Goal: Task Accomplishment & Management: Complete application form

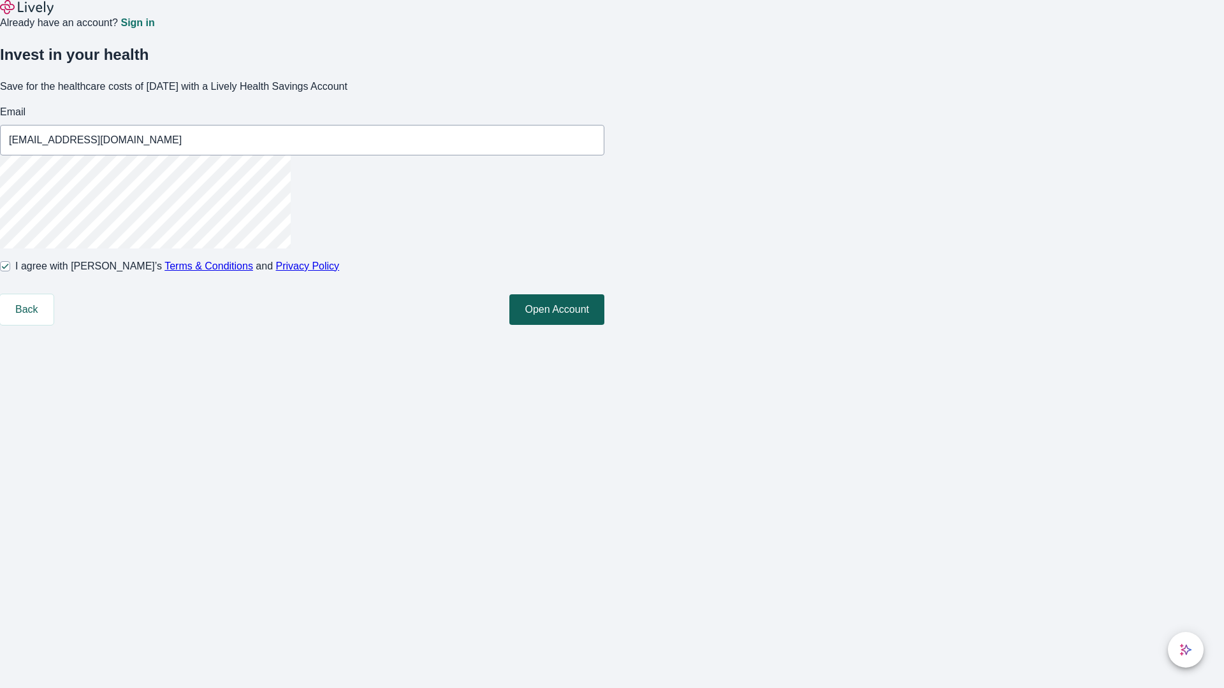
click at [604, 325] on button "Open Account" at bounding box center [556, 309] width 95 height 31
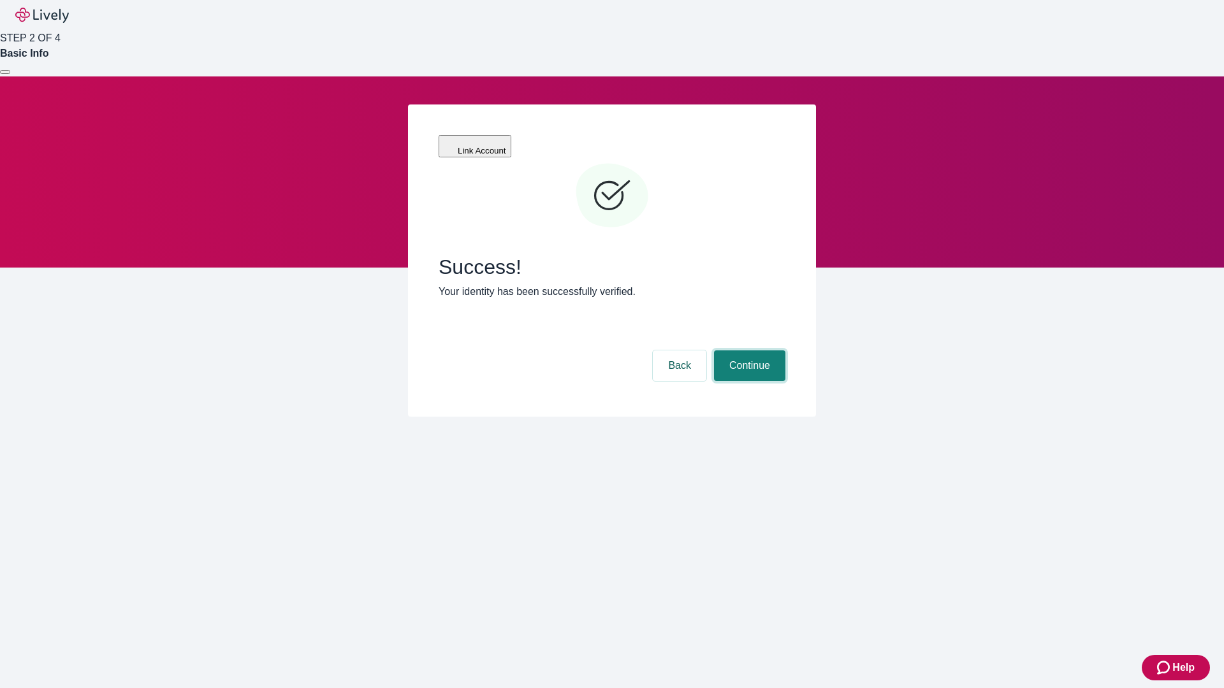
click at [748, 351] on button "Continue" at bounding box center [749, 366] width 71 height 31
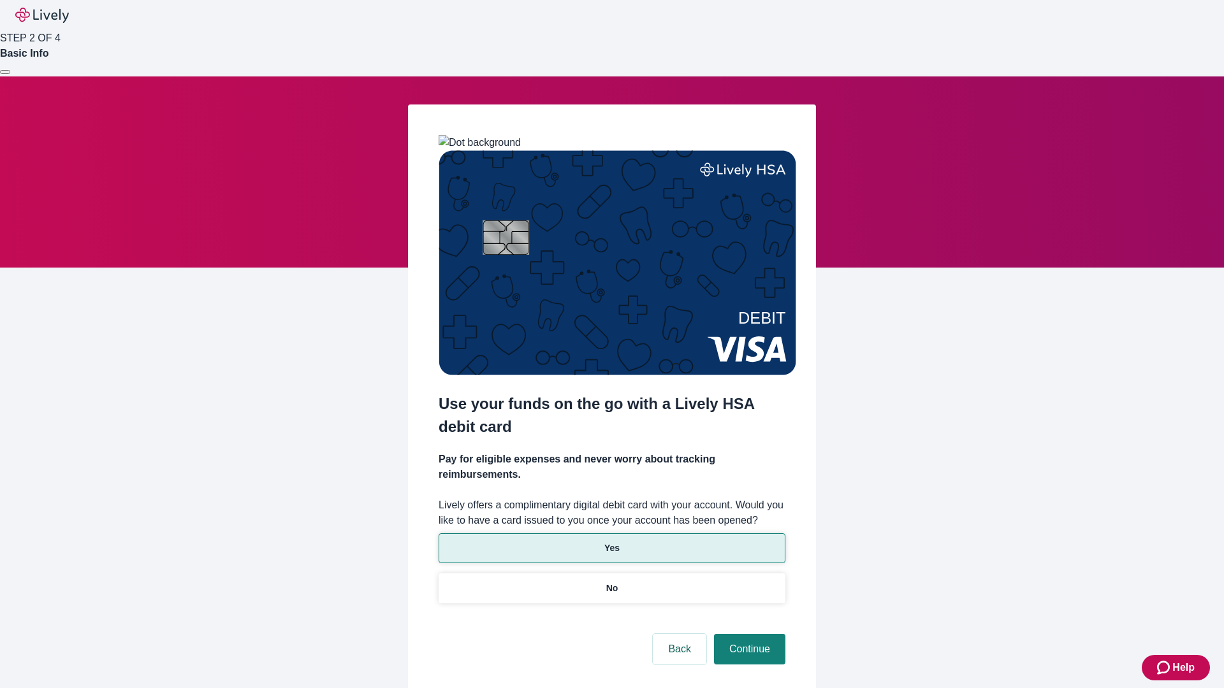
click at [611, 542] on p "Yes" at bounding box center [611, 548] width 15 height 13
click at [748, 634] on button "Continue" at bounding box center [749, 649] width 71 height 31
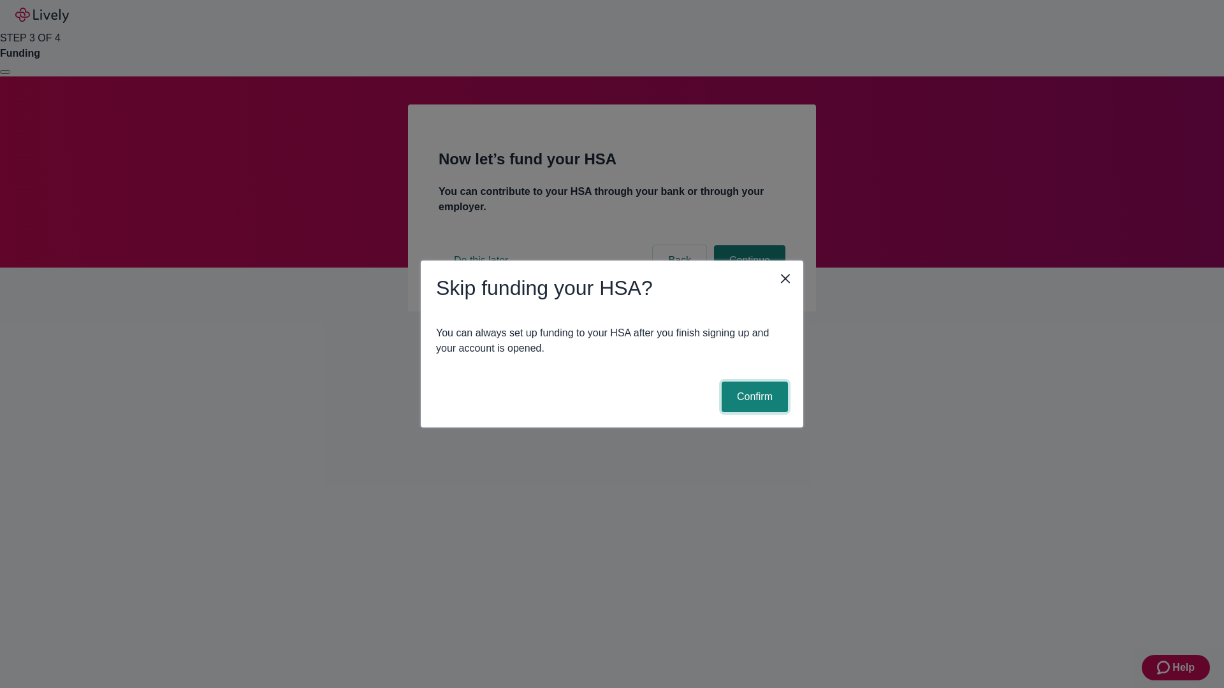
click at [753, 397] on button "Confirm" at bounding box center [754, 397] width 66 height 31
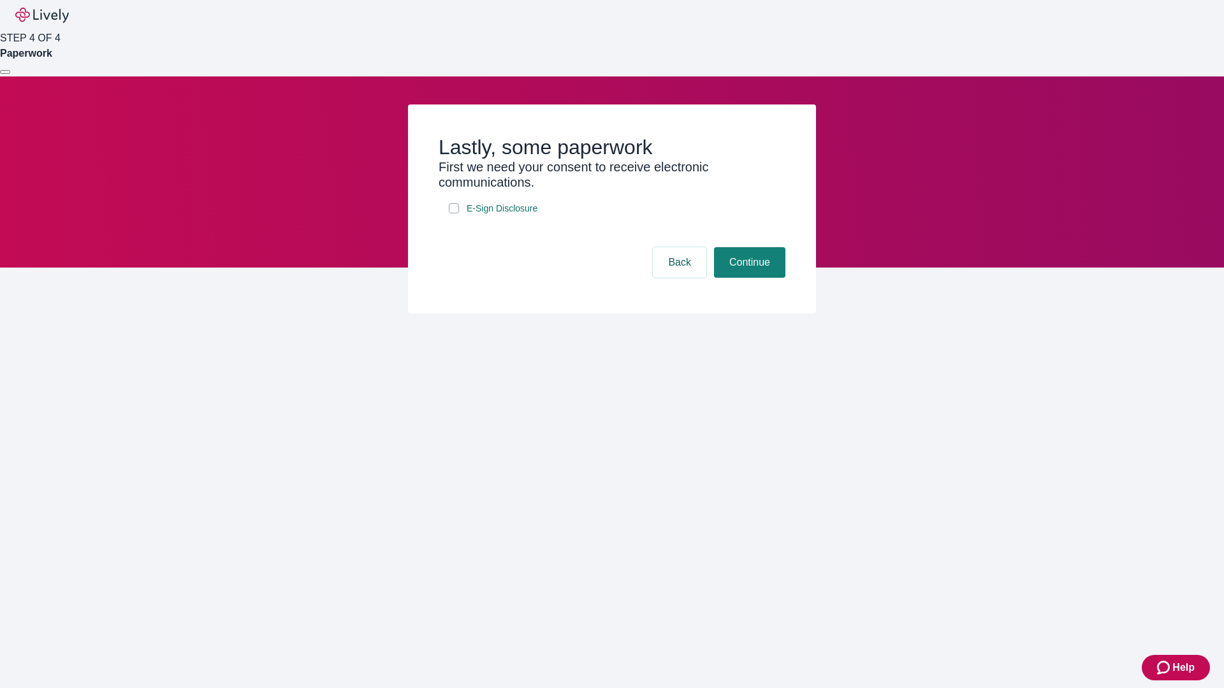
click at [454, 213] on input "E-Sign Disclosure" at bounding box center [454, 208] width 10 height 10
checkbox input "true"
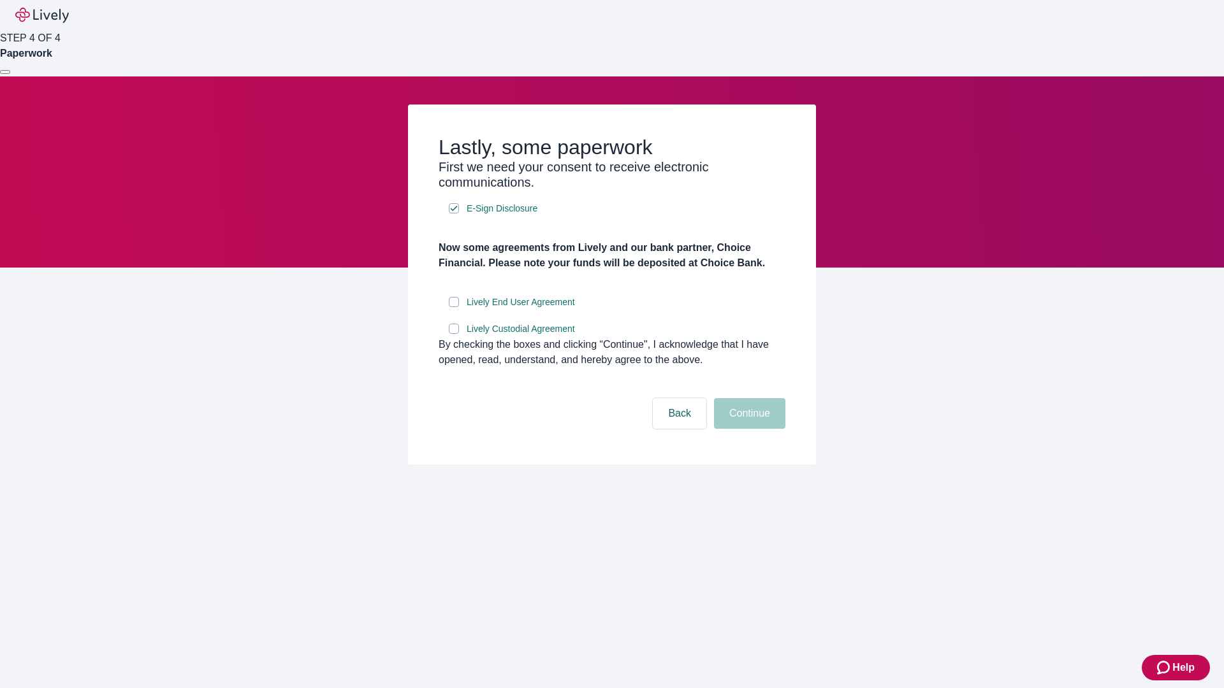
click at [454, 307] on input "Lively End User Agreement" at bounding box center [454, 302] width 10 height 10
checkbox input "true"
click at [454, 334] on input "Lively Custodial Agreement" at bounding box center [454, 329] width 10 height 10
checkbox input "true"
click at [748, 429] on button "Continue" at bounding box center [749, 413] width 71 height 31
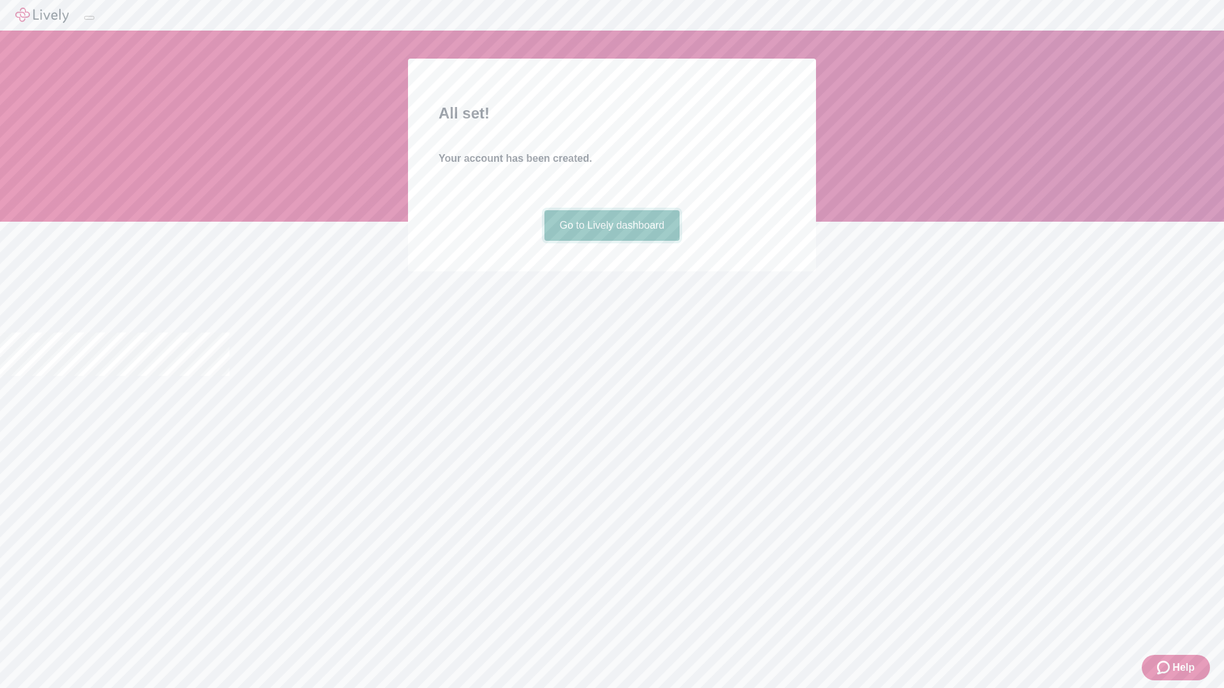
click at [611, 241] on link "Go to Lively dashboard" at bounding box center [612, 225] width 136 height 31
